Goal: Information Seeking & Learning: Learn about a topic

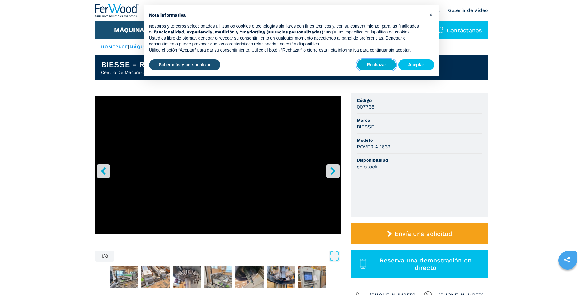
click at [387, 64] on button "Rechazar" at bounding box center [376, 65] width 39 height 11
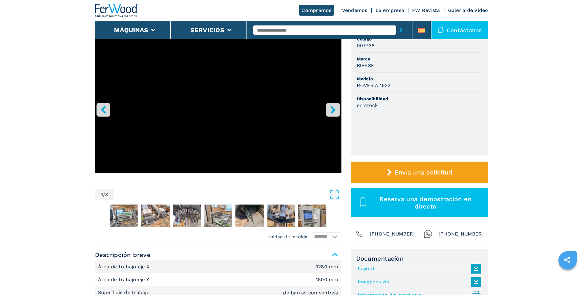
scroll to position [31, 0]
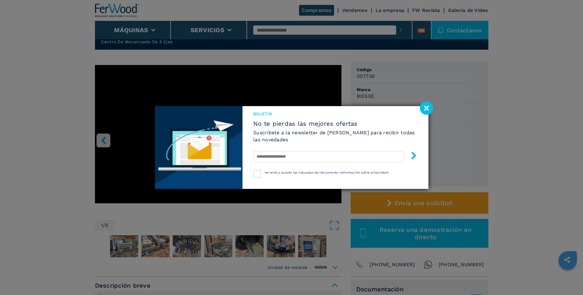
click at [428, 104] on image at bounding box center [426, 108] width 13 height 13
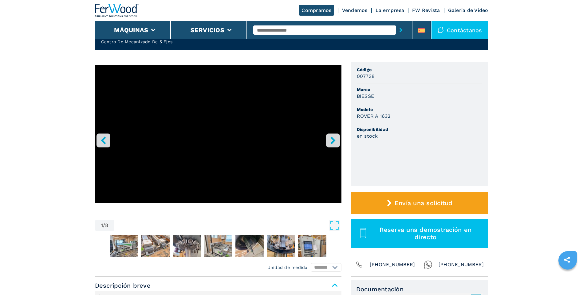
scroll to position [61, 0]
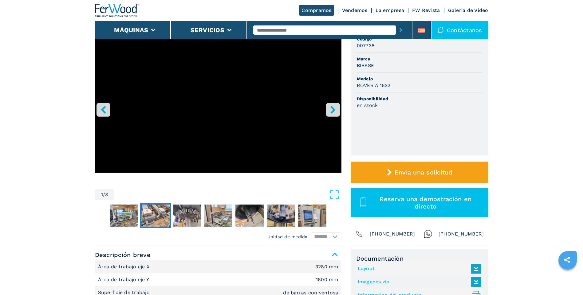
click at [151, 214] on img "Go to Slide 3" at bounding box center [155, 216] width 28 height 22
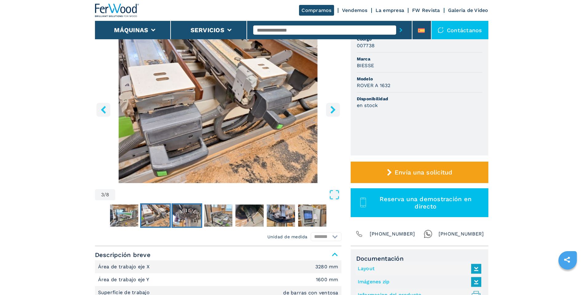
click at [182, 214] on img "Go to Slide 4" at bounding box center [187, 216] width 28 height 22
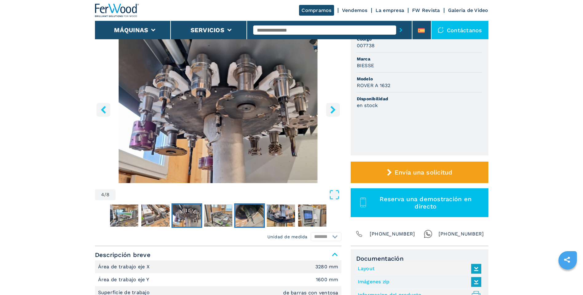
click at [247, 213] on img "Go to Slide 6" at bounding box center [249, 216] width 28 height 22
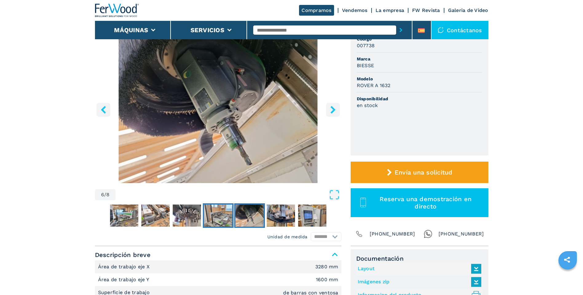
click at [213, 214] on img "Go to Slide 5" at bounding box center [218, 216] width 28 height 22
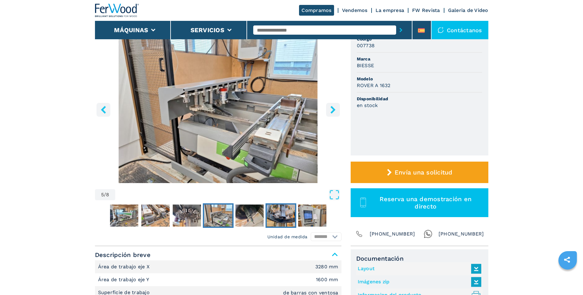
click at [278, 214] on img "Go to Slide 7" at bounding box center [281, 216] width 28 height 22
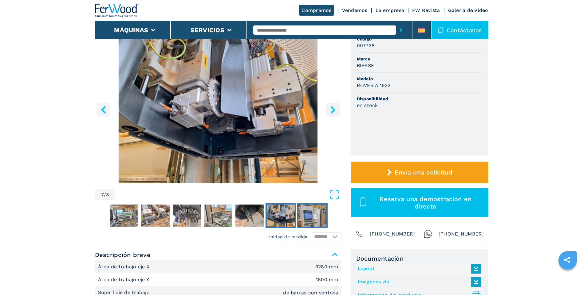
click at [311, 217] on img "Go to Slide 8" at bounding box center [312, 216] width 28 height 22
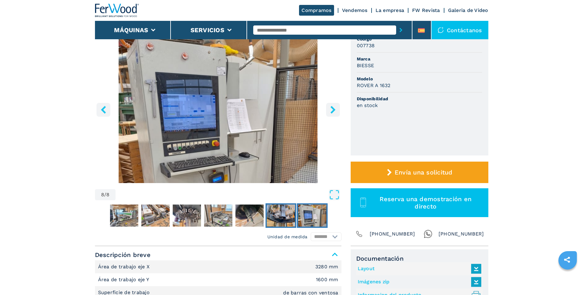
click at [280, 218] on img "Go to Slide 7" at bounding box center [281, 216] width 28 height 22
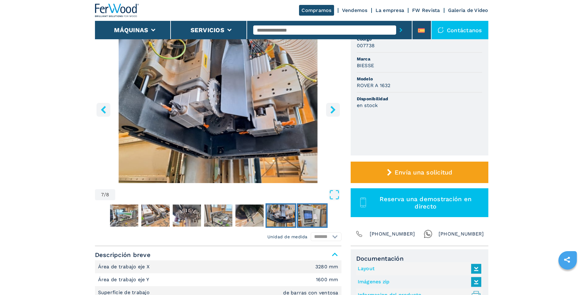
click at [314, 220] on img "Go to Slide 8" at bounding box center [312, 216] width 28 height 22
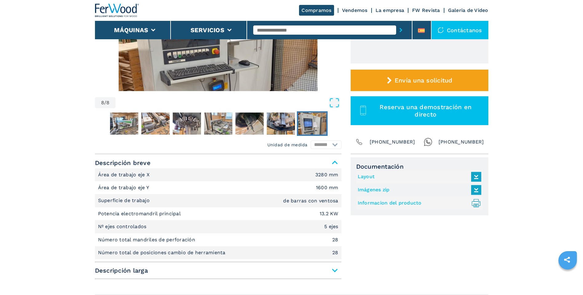
scroll to position [184, 0]
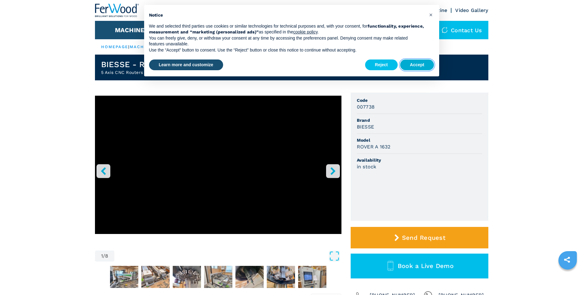
click at [404, 66] on button "Accept" at bounding box center [417, 65] width 34 height 11
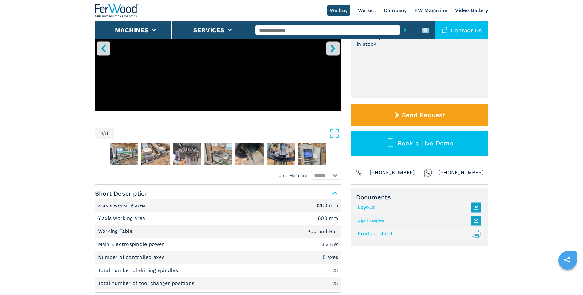
scroll to position [154, 0]
